Goal: Navigation & Orientation: Find specific page/section

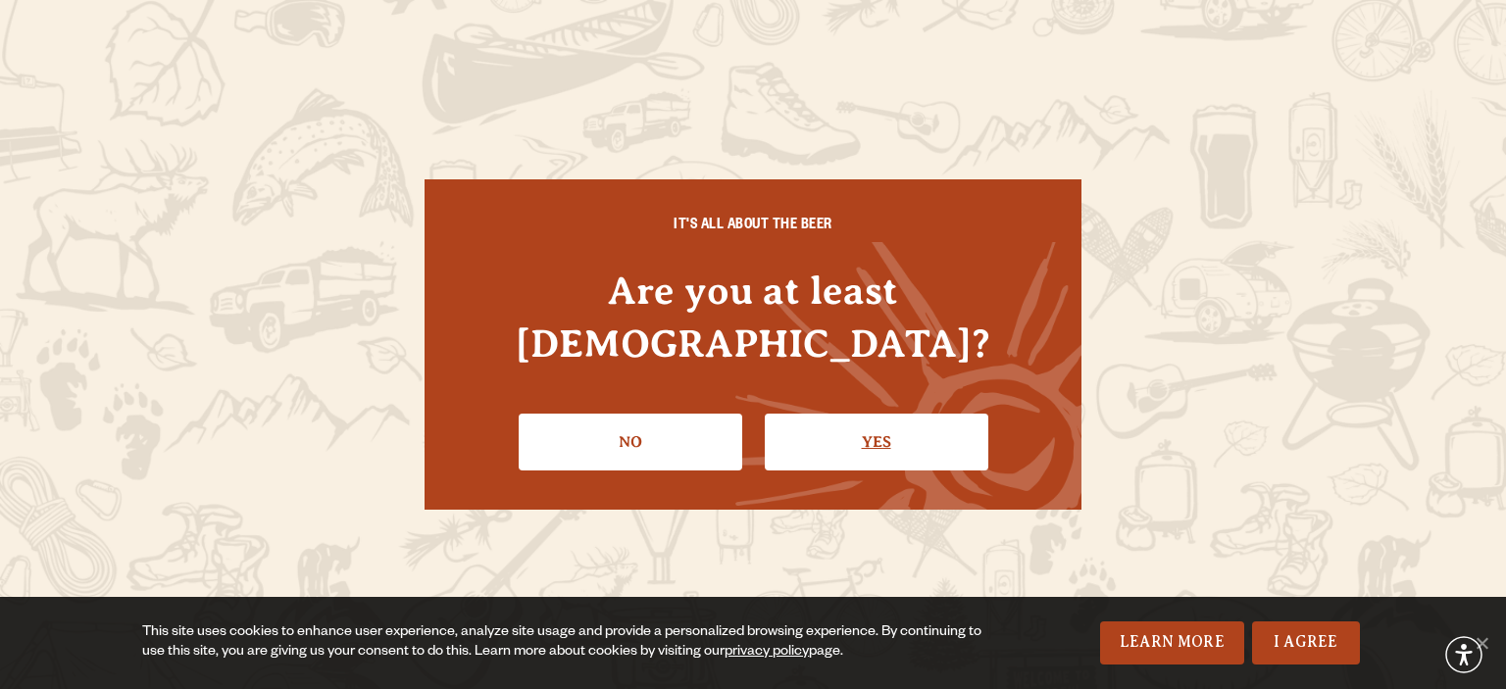
click at [832, 438] on link "Yes" at bounding box center [877, 442] width 224 height 57
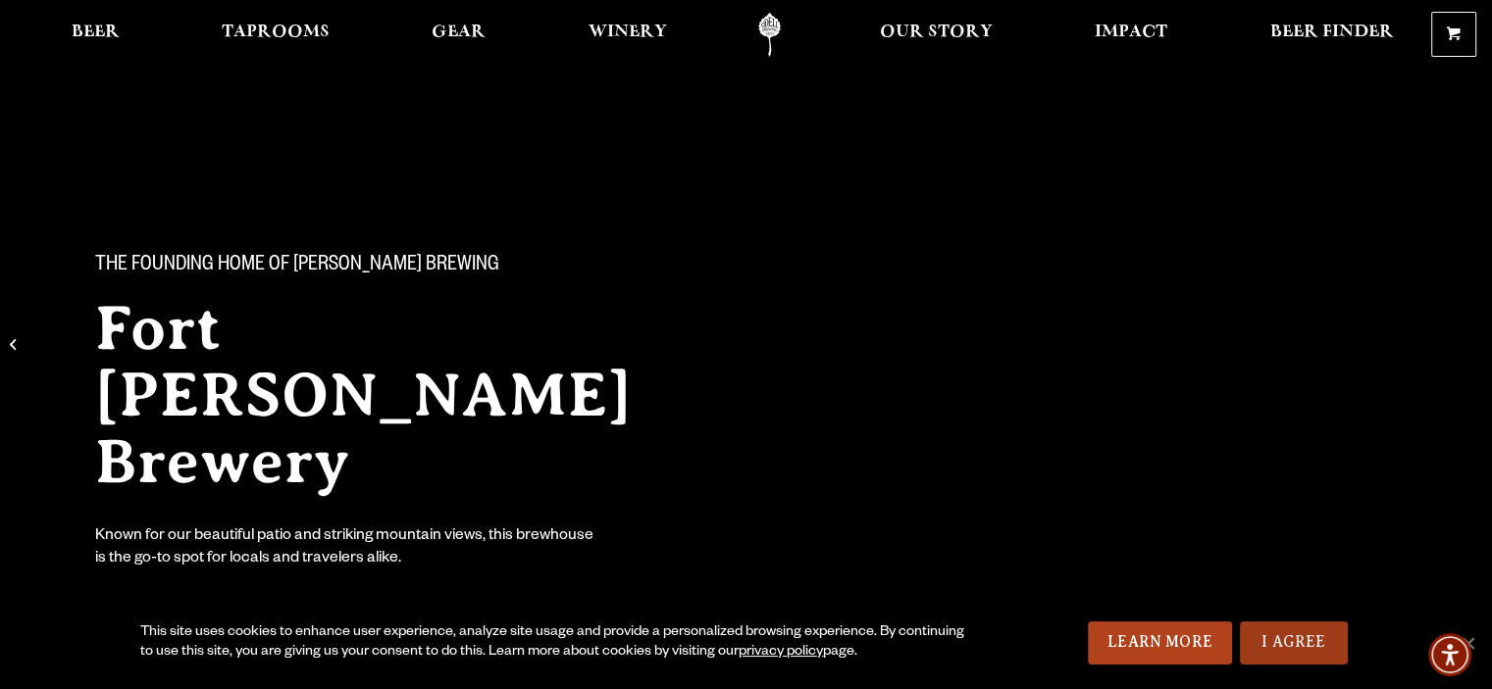
click at [1287, 634] on link "I Agree" at bounding box center [1294, 643] width 108 height 43
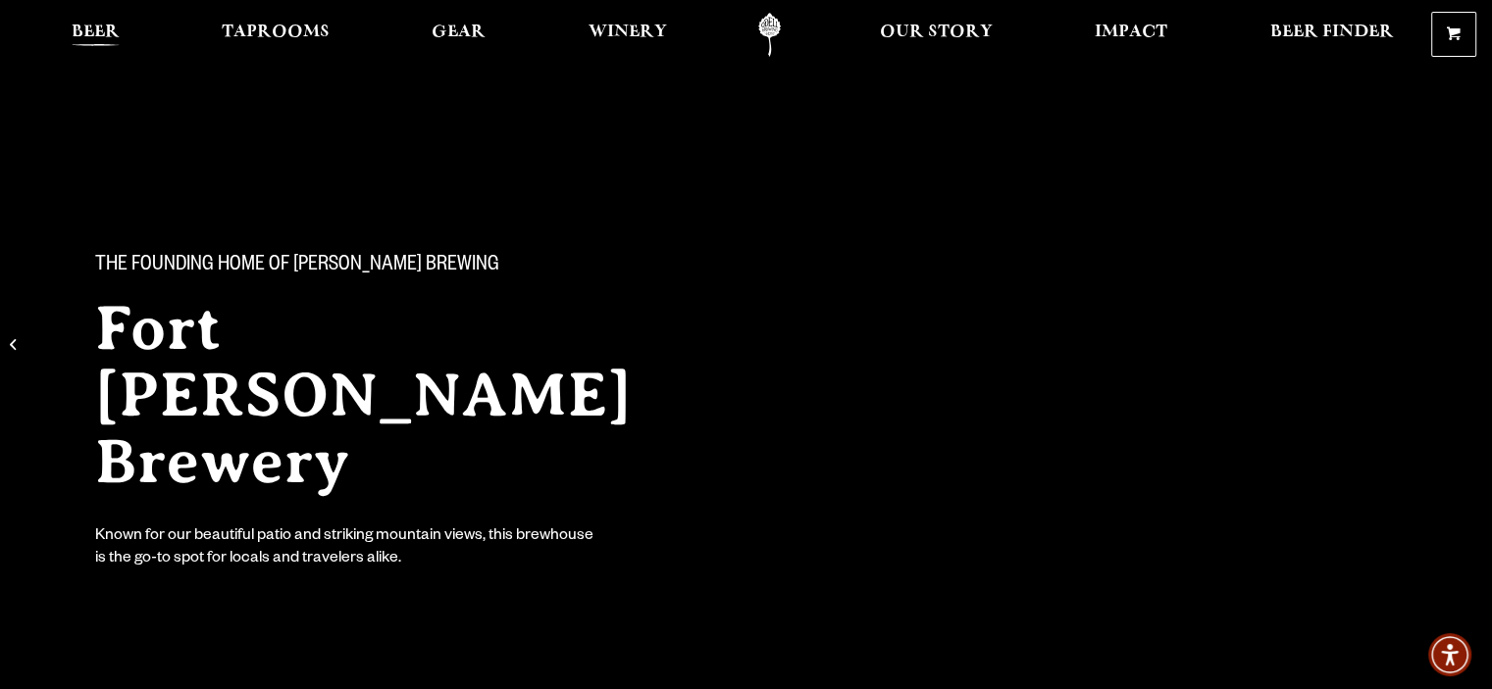
click at [102, 34] on span "Beer" at bounding box center [96, 33] width 48 height 16
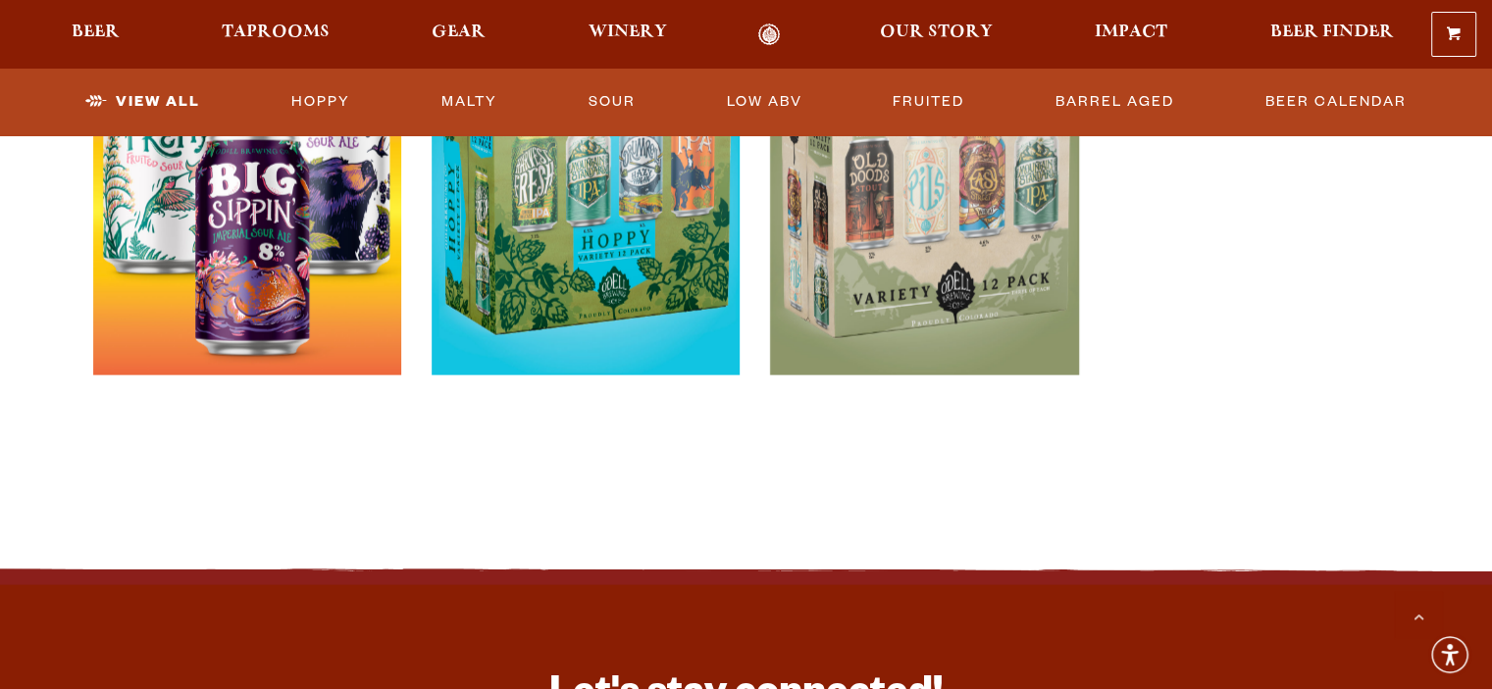
scroll to position [4217, 0]
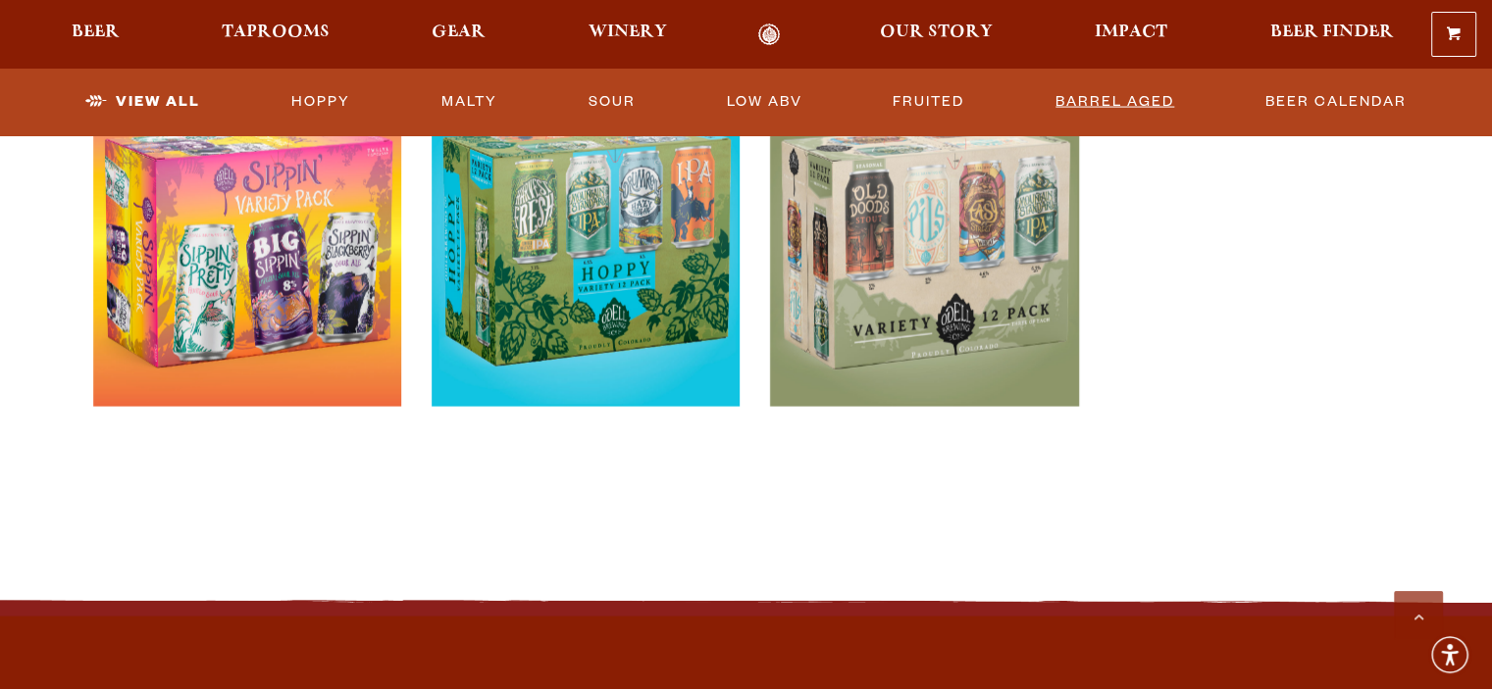
click at [1128, 94] on link "Barrel Aged" at bounding box center [1114, 101] width 134 height 45
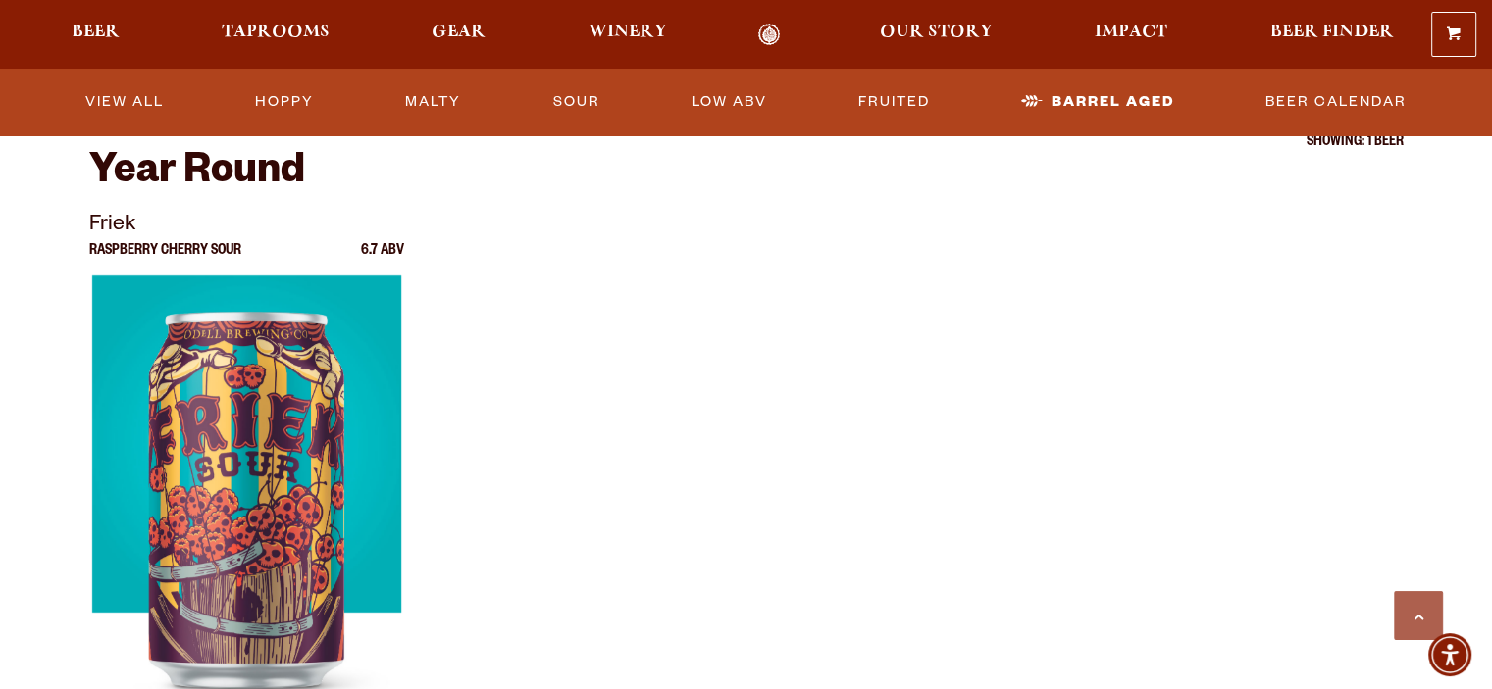
scroll to position [490, 0]
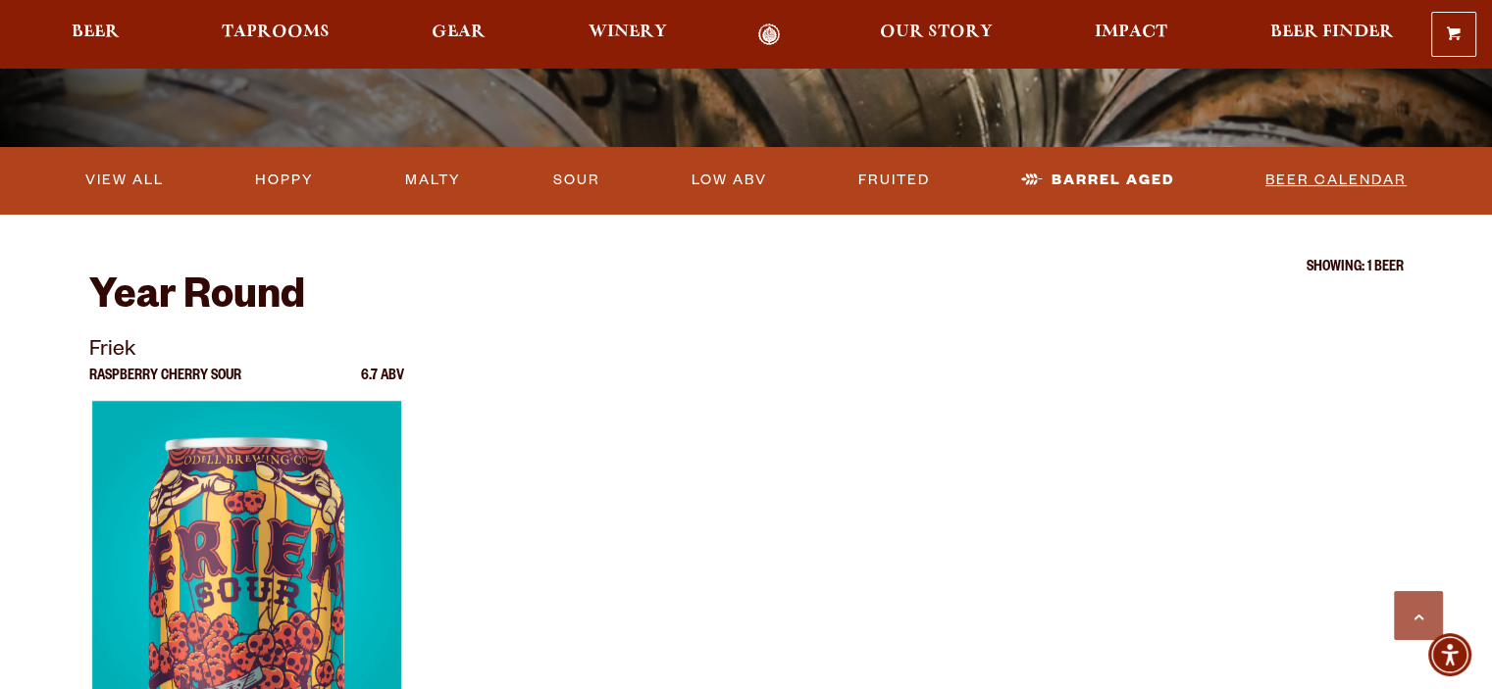
click at [1370, 176] on link "Beer Calendar" at bounding box center [1335, 180] width 157 height 45
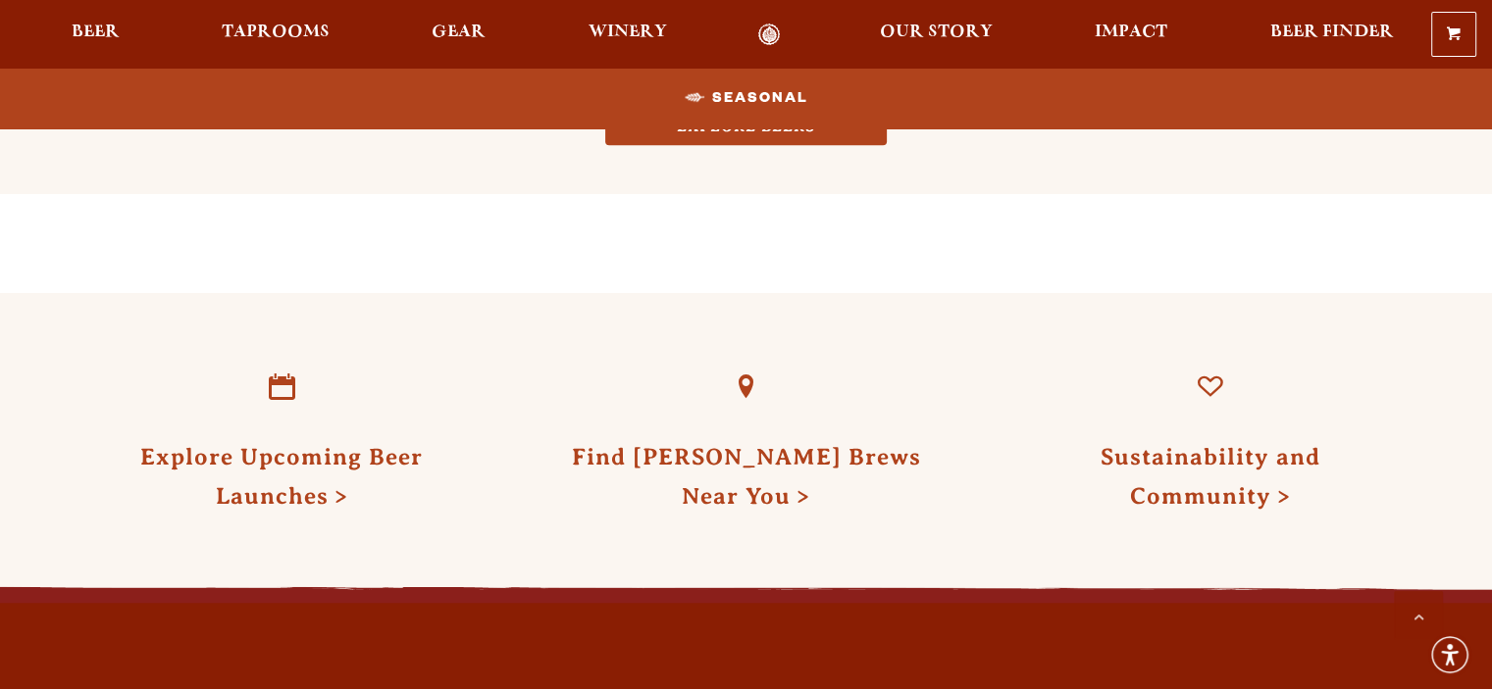
scroll to position [2059, 0]
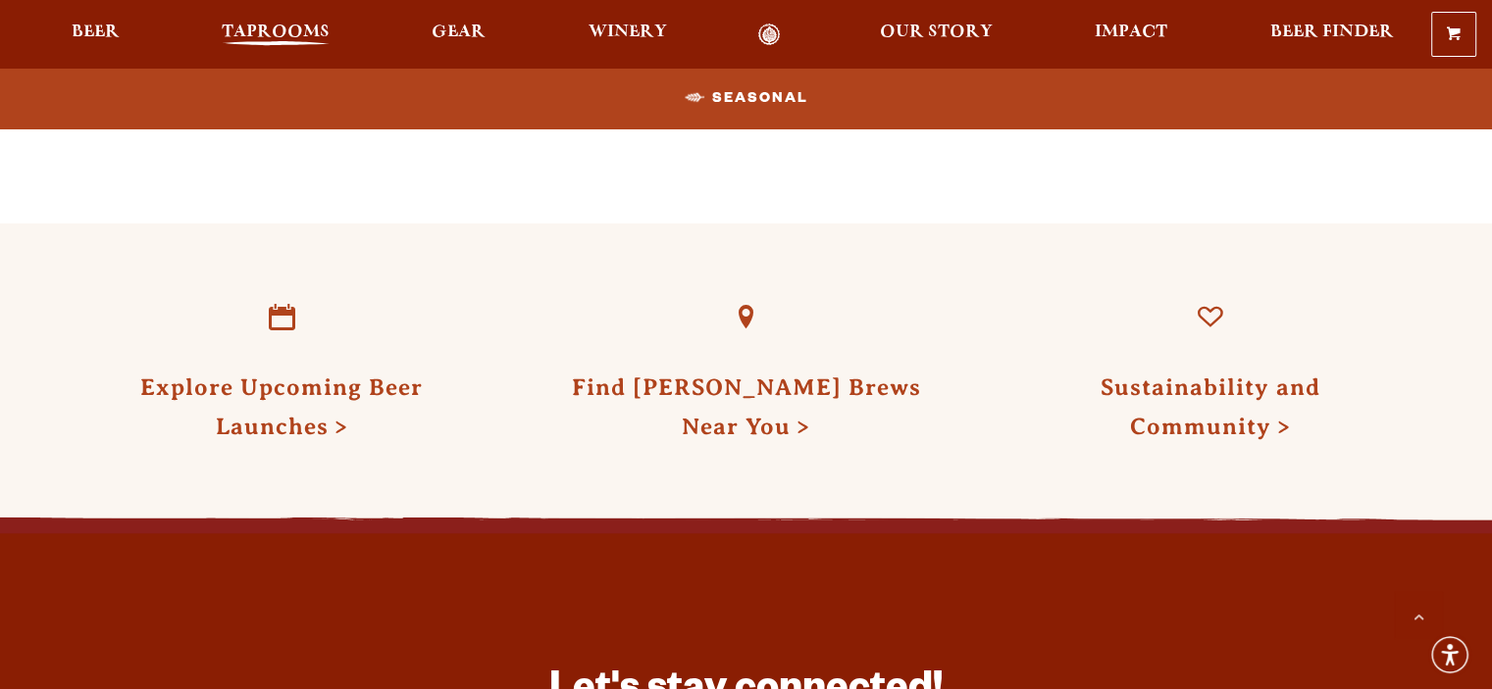
click at [288, 29] on span "Taprooms" at bounding box center [276, 33] width 108 height 16
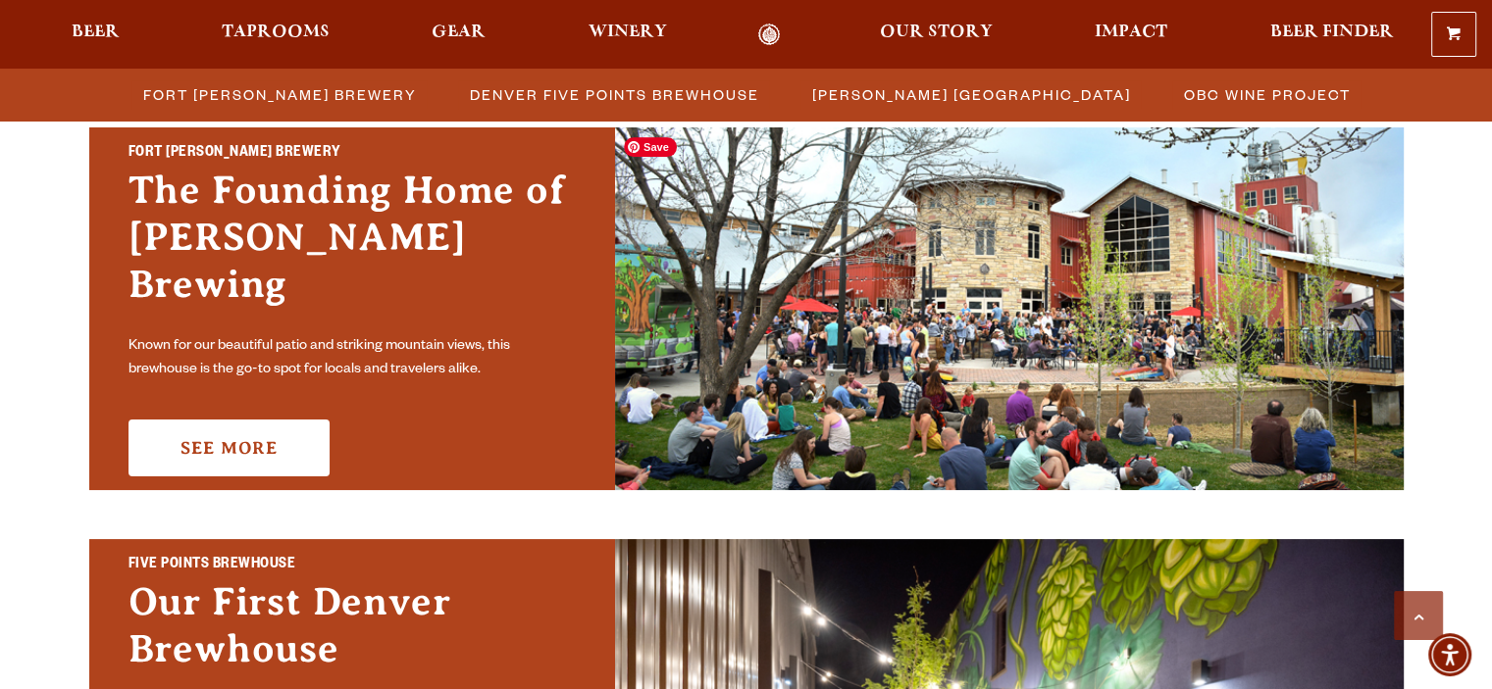
scroll to position [588, 0]
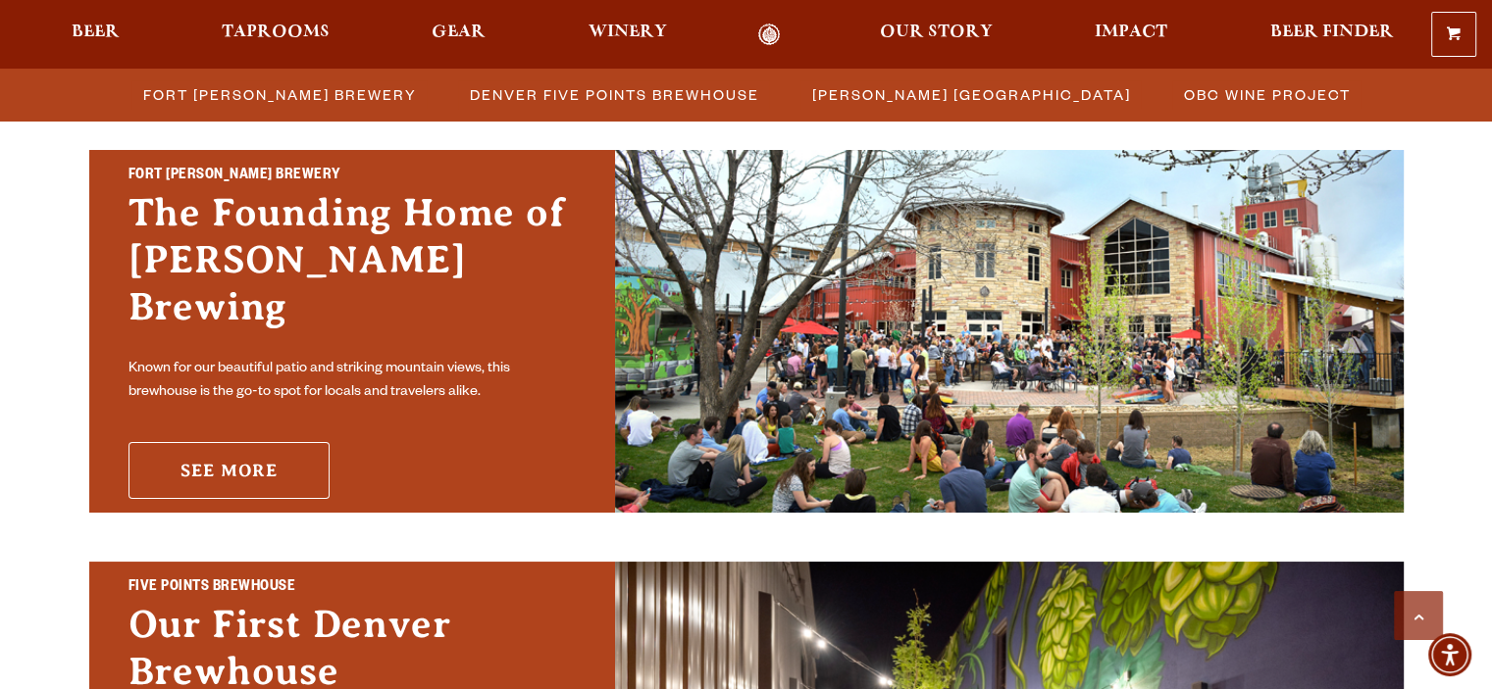
click at [254, 450] on link "See More" at bounding box center [228, 470] width 201 height 57
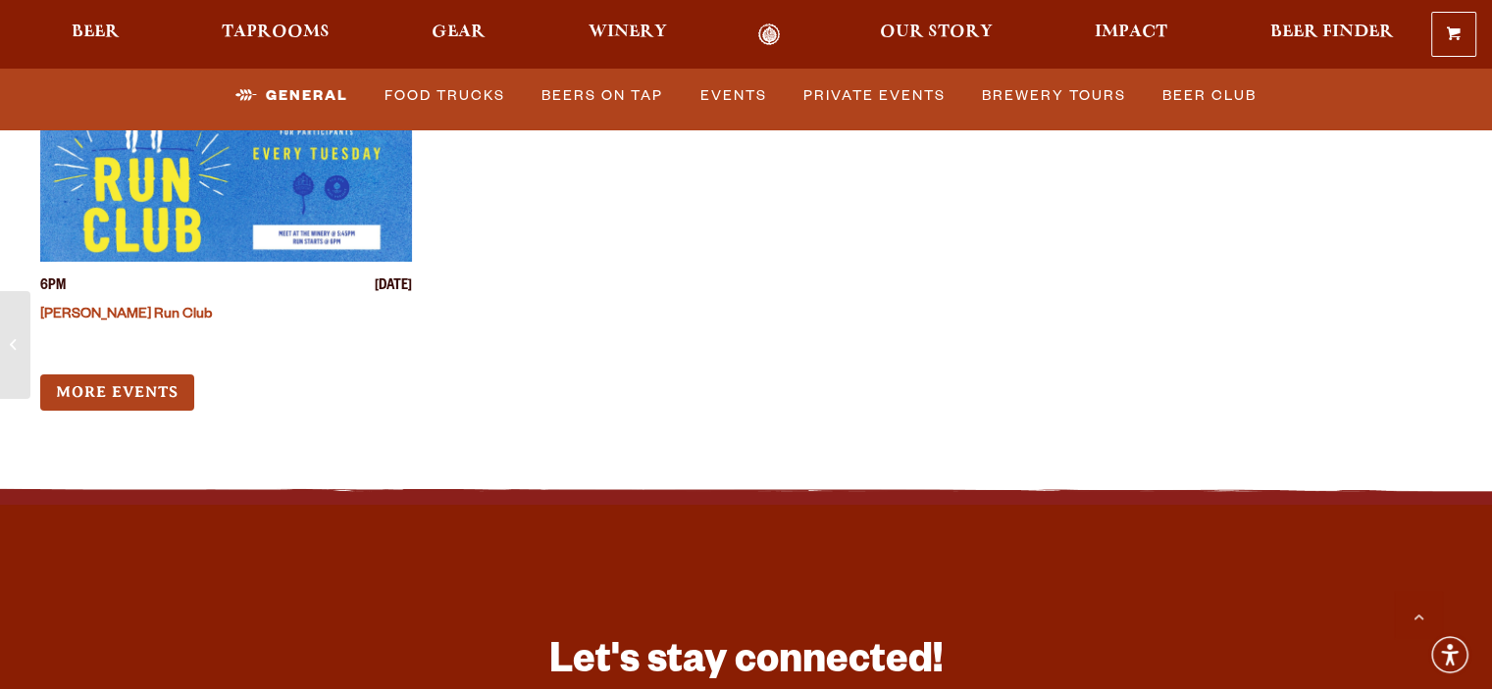
scroll to position [7845, 0]
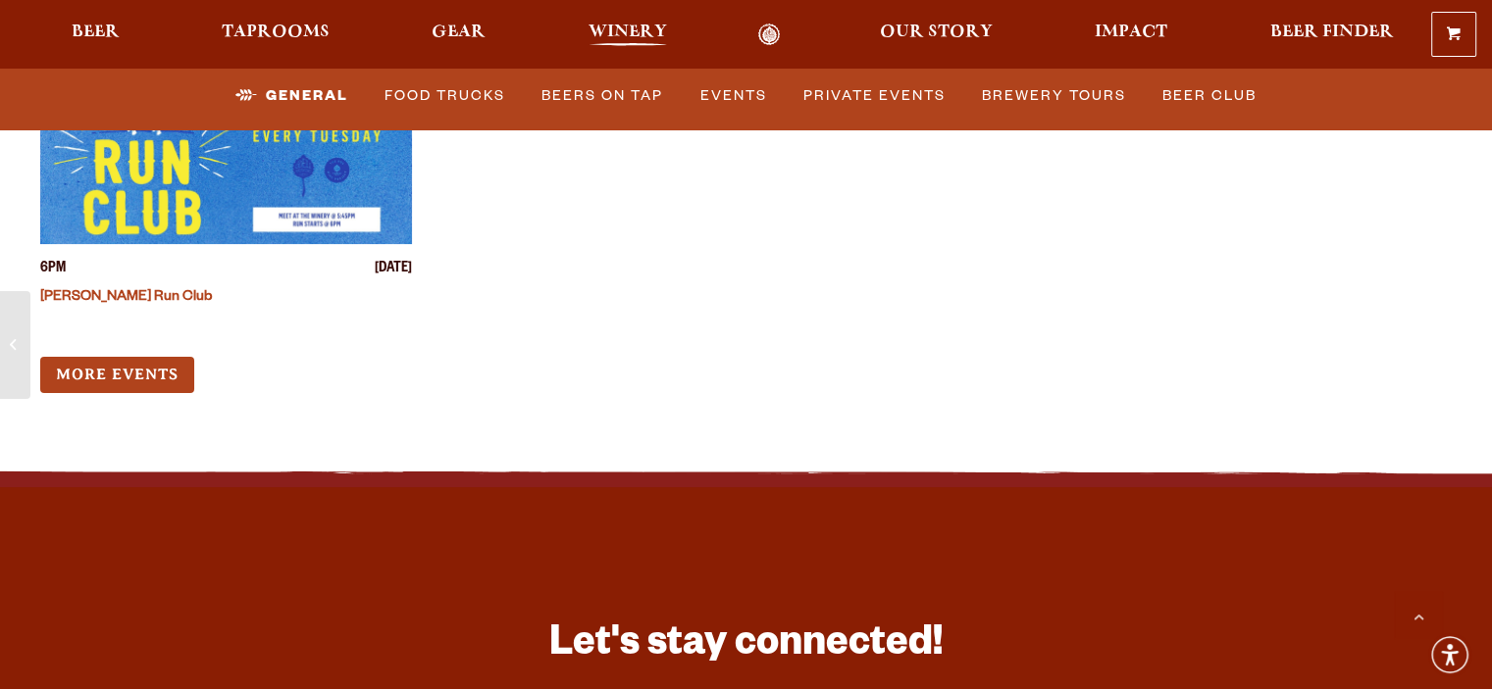
click at [614, 34] on span "Winery" at bounding box center [627, 33] width 78 height 16
